Goal: Find specific page/section

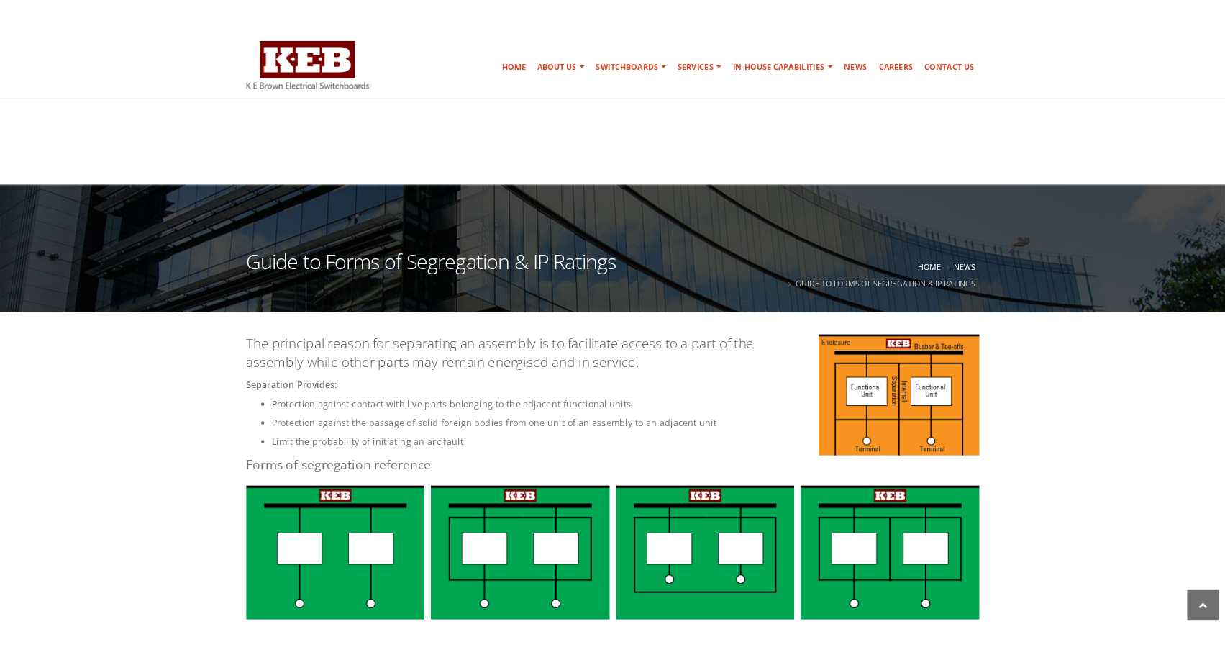
scroll to position [360, 0]
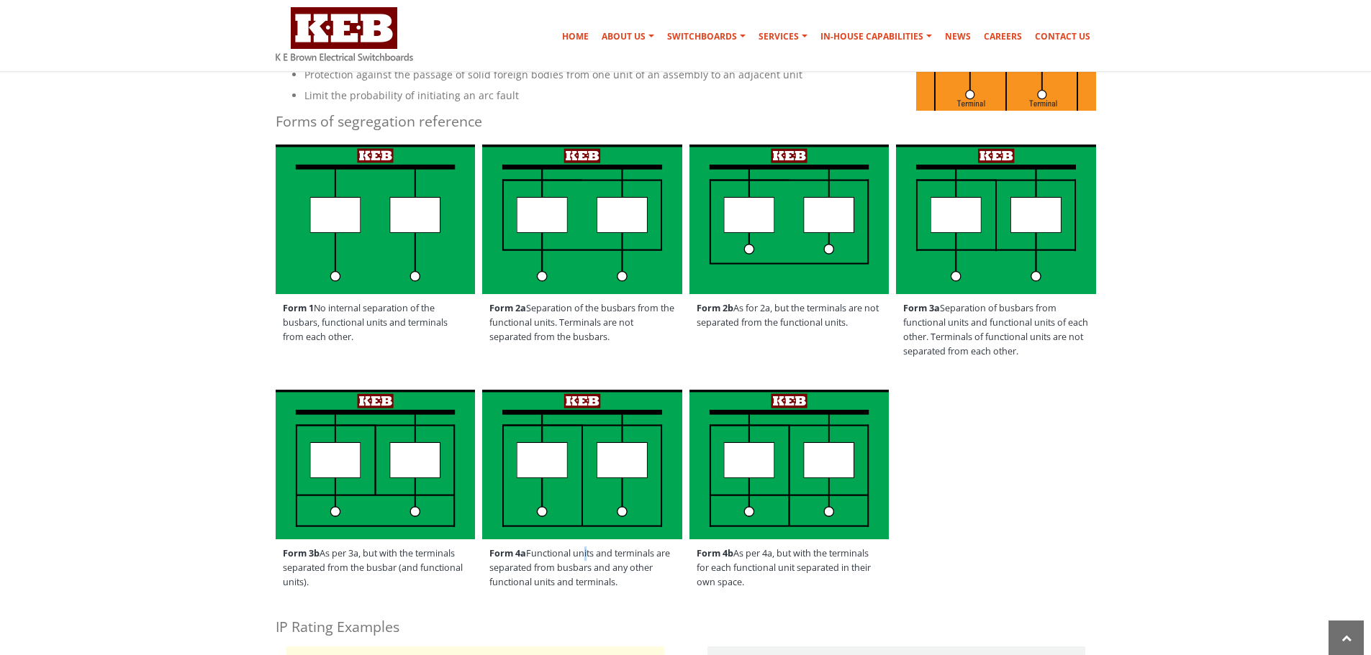
click at [583, 549] on span "Form 4a Functional units and terminals are separated from busbars and any other…" at bounding box center [582, 569] width 200 height 58
drag, startPoint x: 541, startPoint y: 559, endPoint x: 513, endPoint y: 559, distance: 28.1
click at [513, 559] on span "Form 4a Functional units and terminals are separated from busbars and any other…" at bounding box center [582, 569] width 200 height 58
click at [565, 564] on span "Form 4a Functional units and terminals are separated from busbars and any other…" at bounding box center [582, 569] width 200 height 58
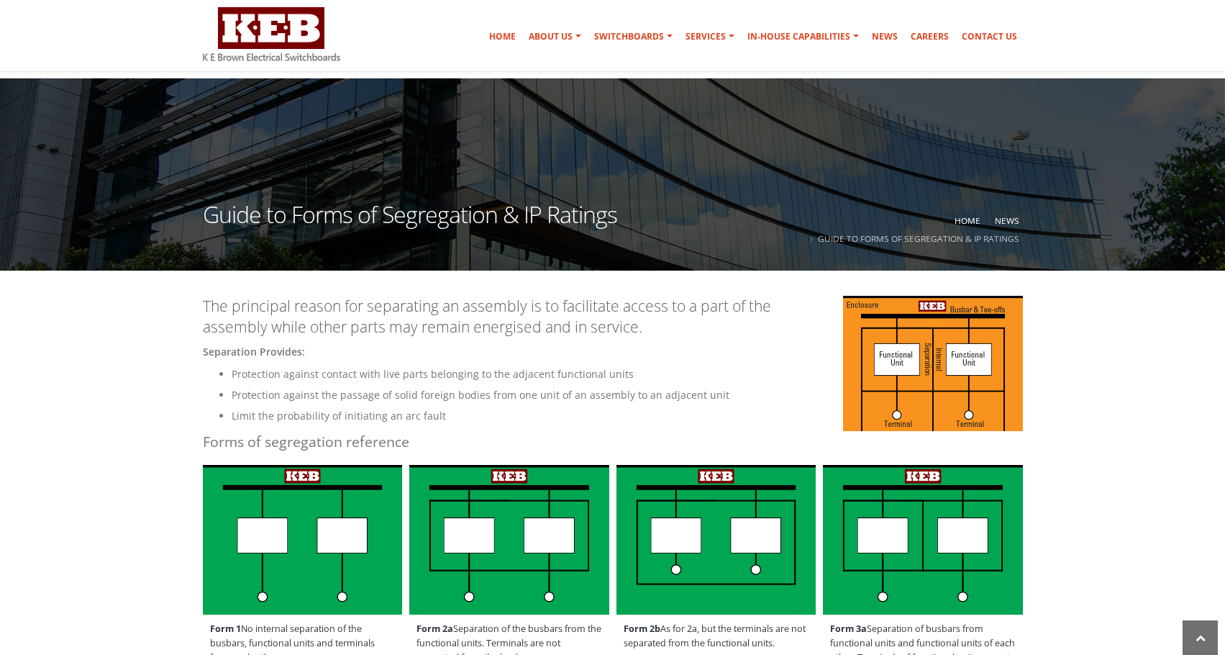
scroll to position [0, 0]
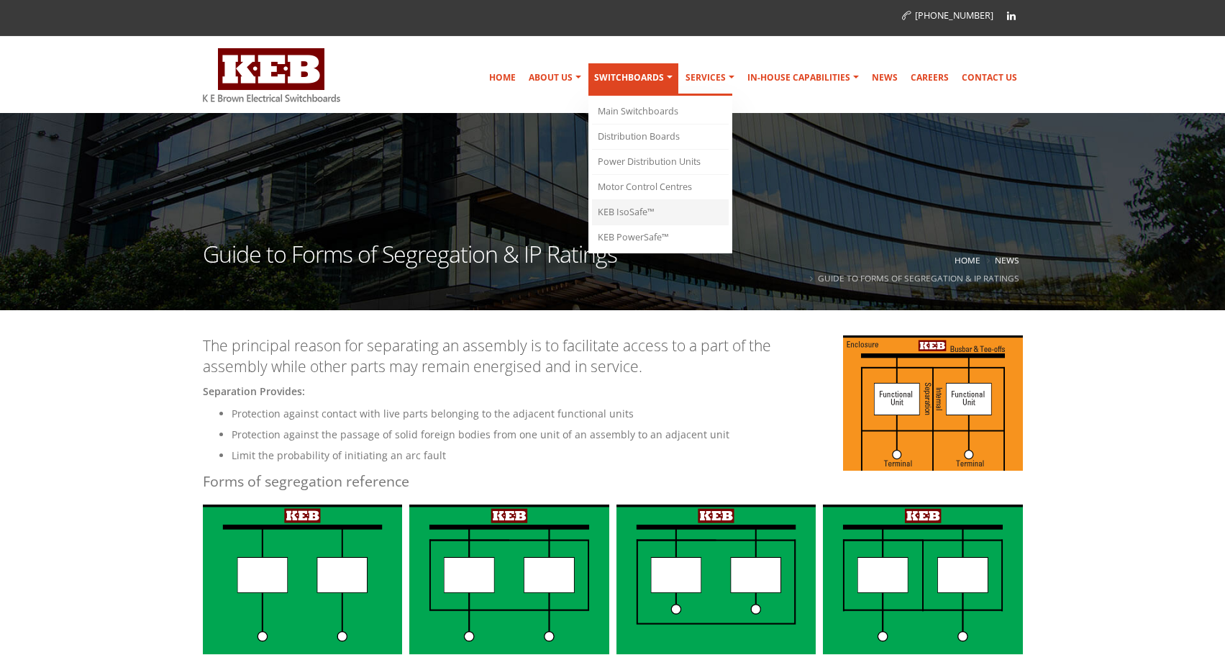
click at [656, 212] on link "KEB IsoSafe™" at bounding box center [660, 212] width 137 height 25
